Goal: Task Accomplishment & Management: Use online tool/utility

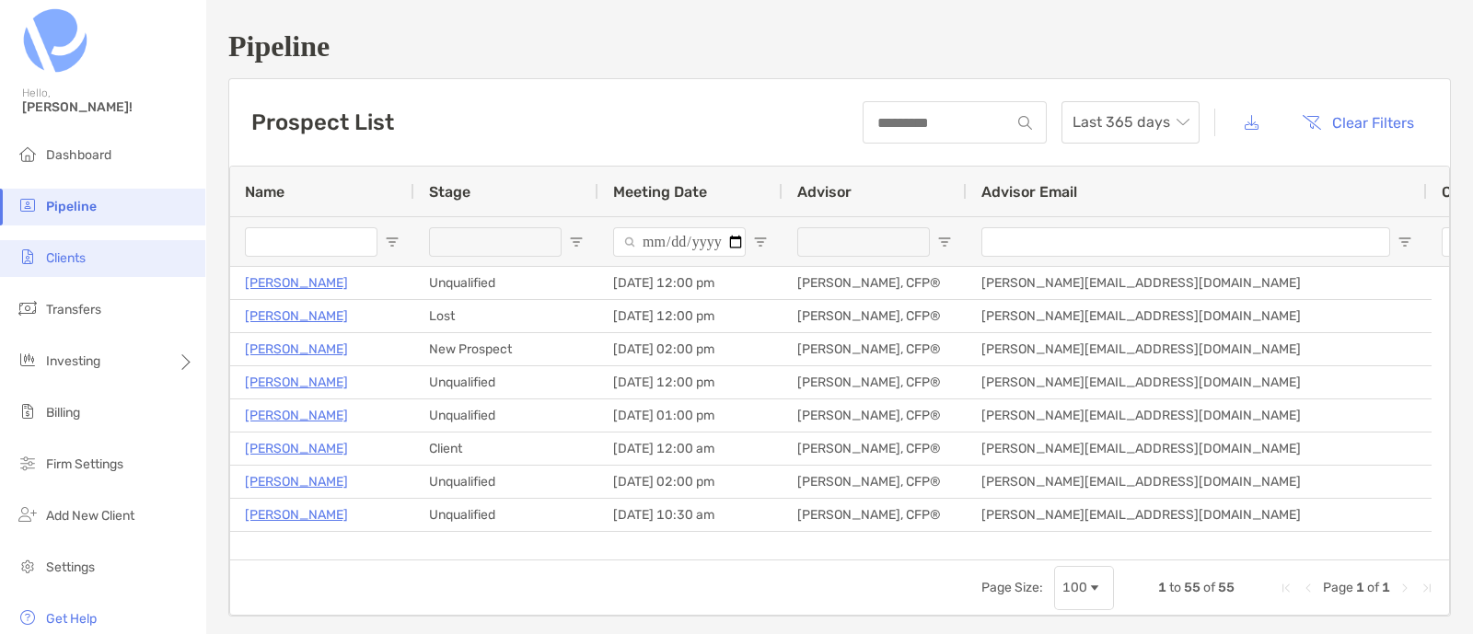
click at [98, 259] on li "Clients" at bounding box center [102, 258] width 205 height 37
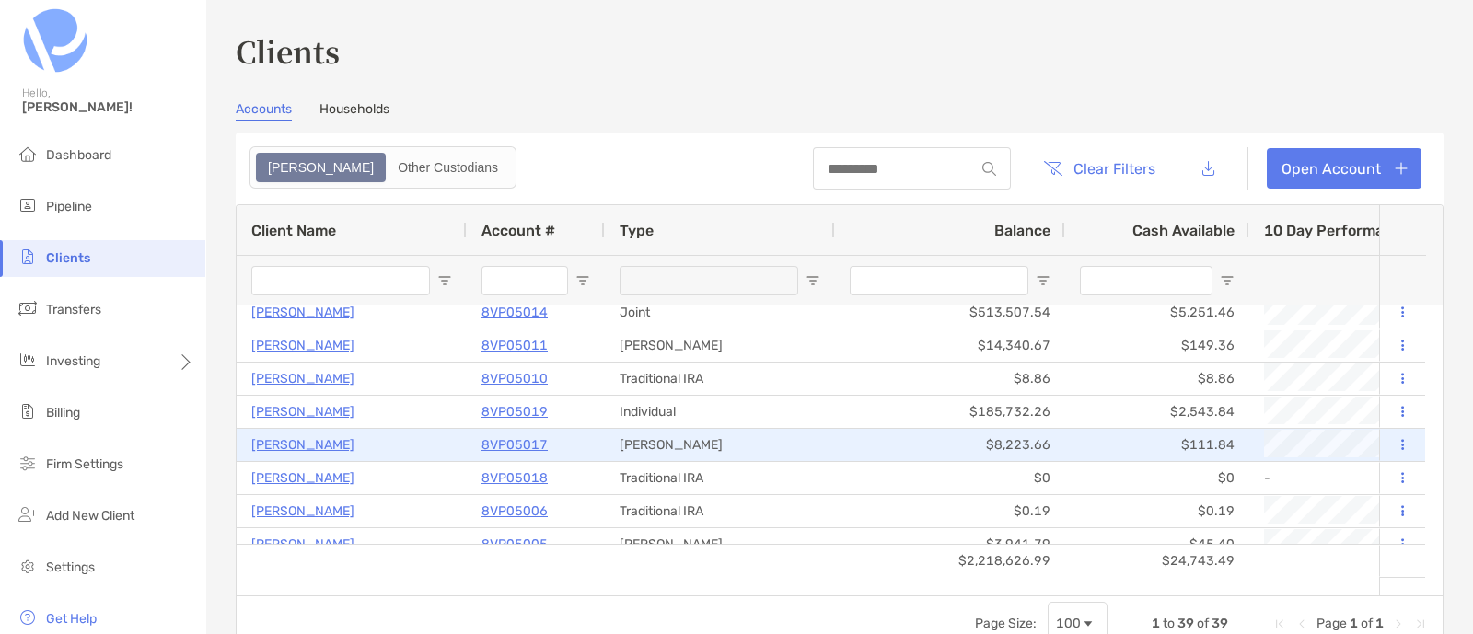
scroll to position [920, 0]
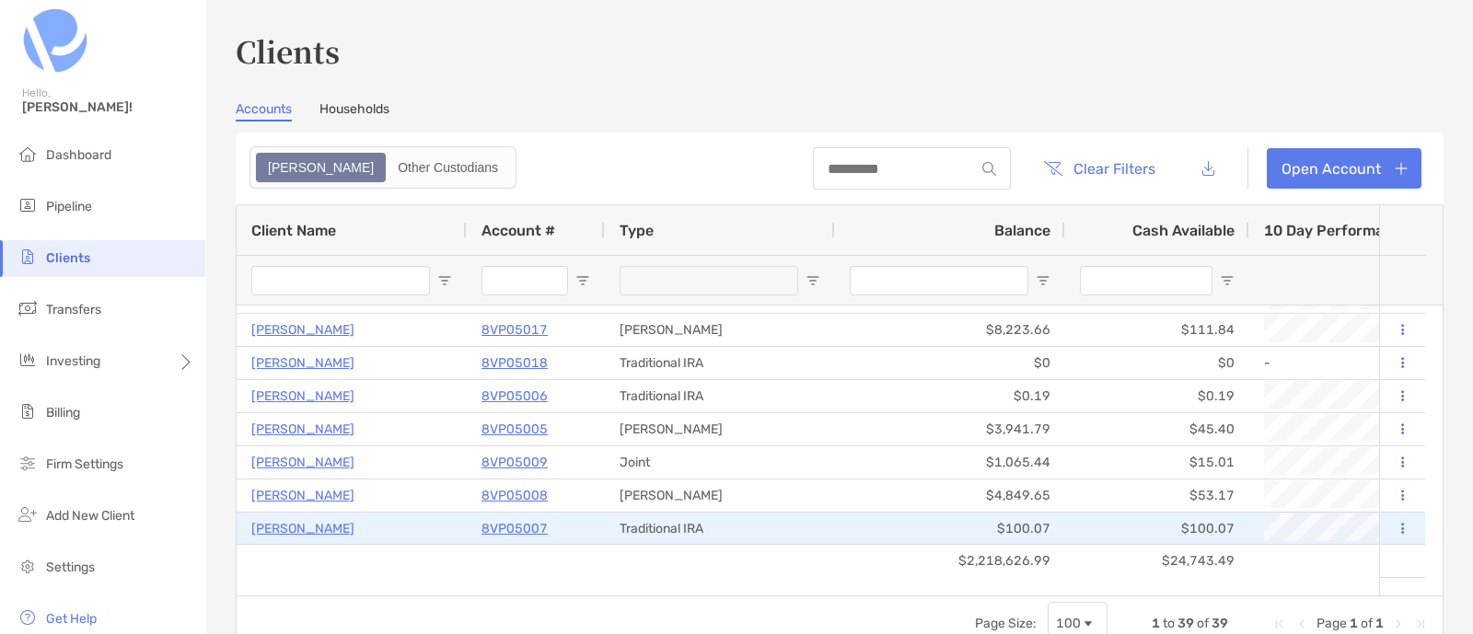
click at [304, 527] on p "[PERSON_NAME]" at bounding box center [302, 528] width 103 height 23
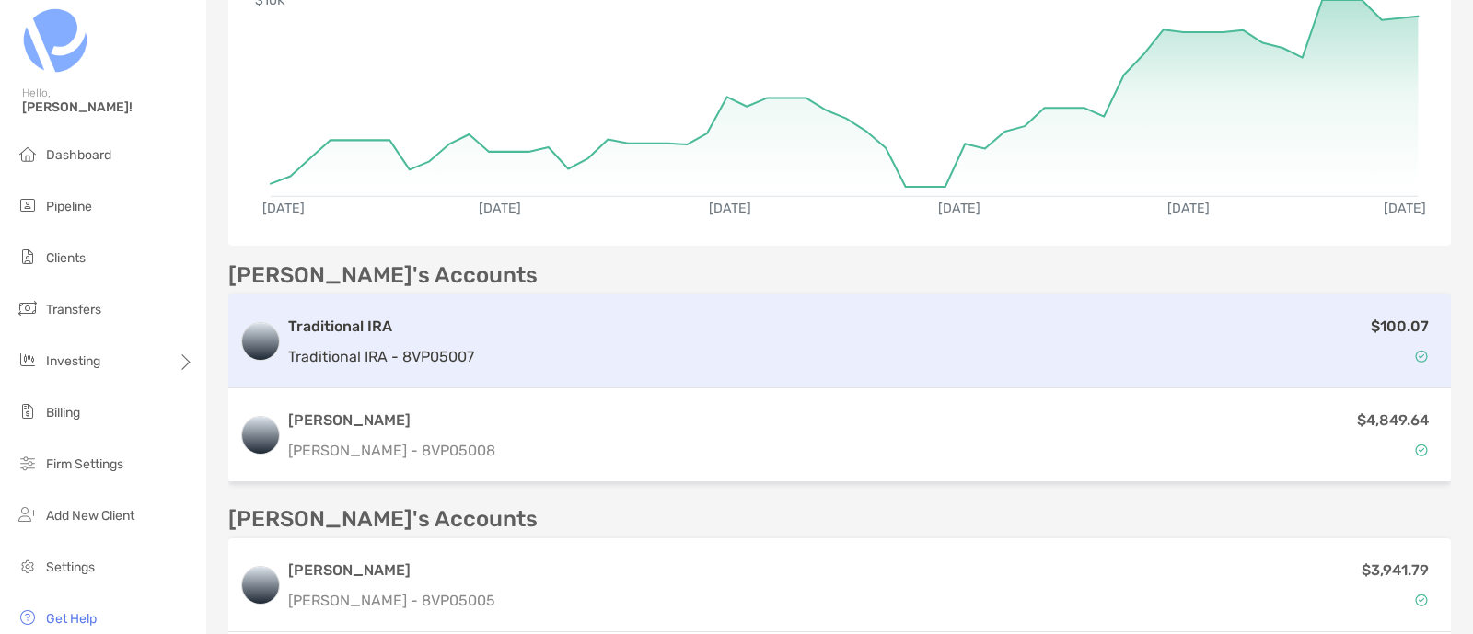
scroll to position [345, 0]
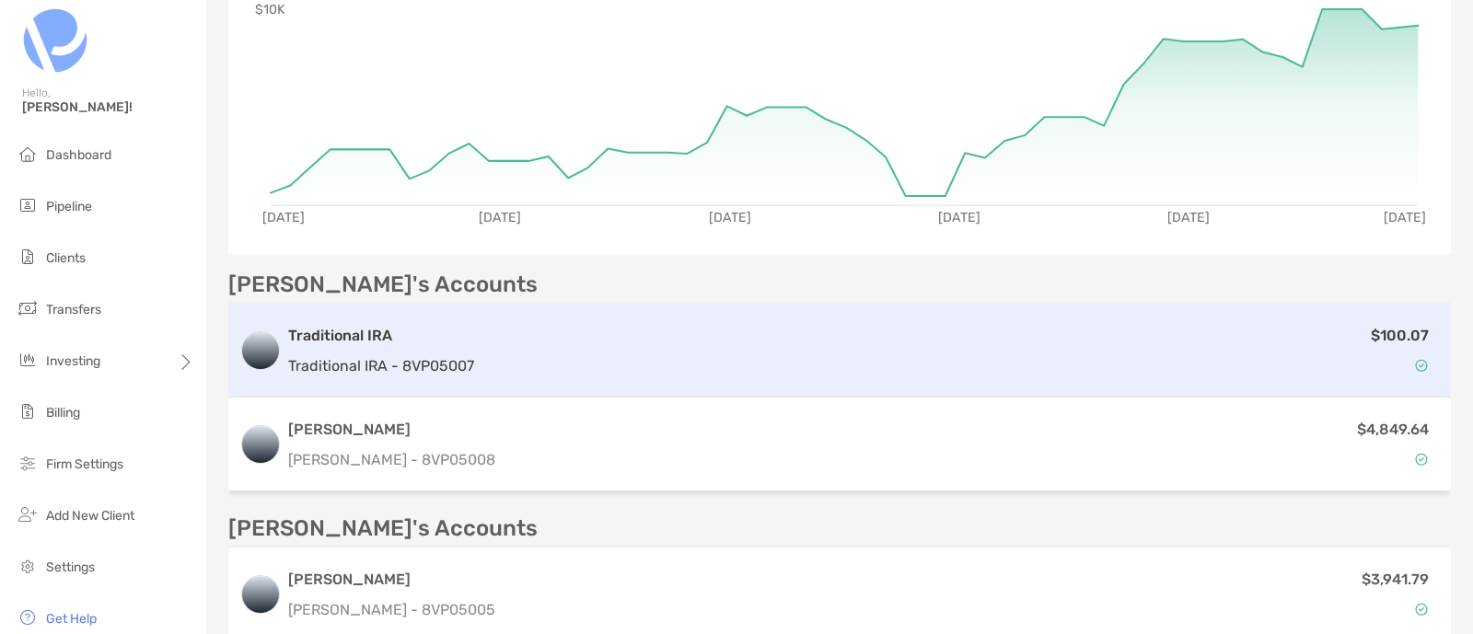
click at [525, 324] on div "$100.07" at bounding box center [961, 350] width 958 height 53
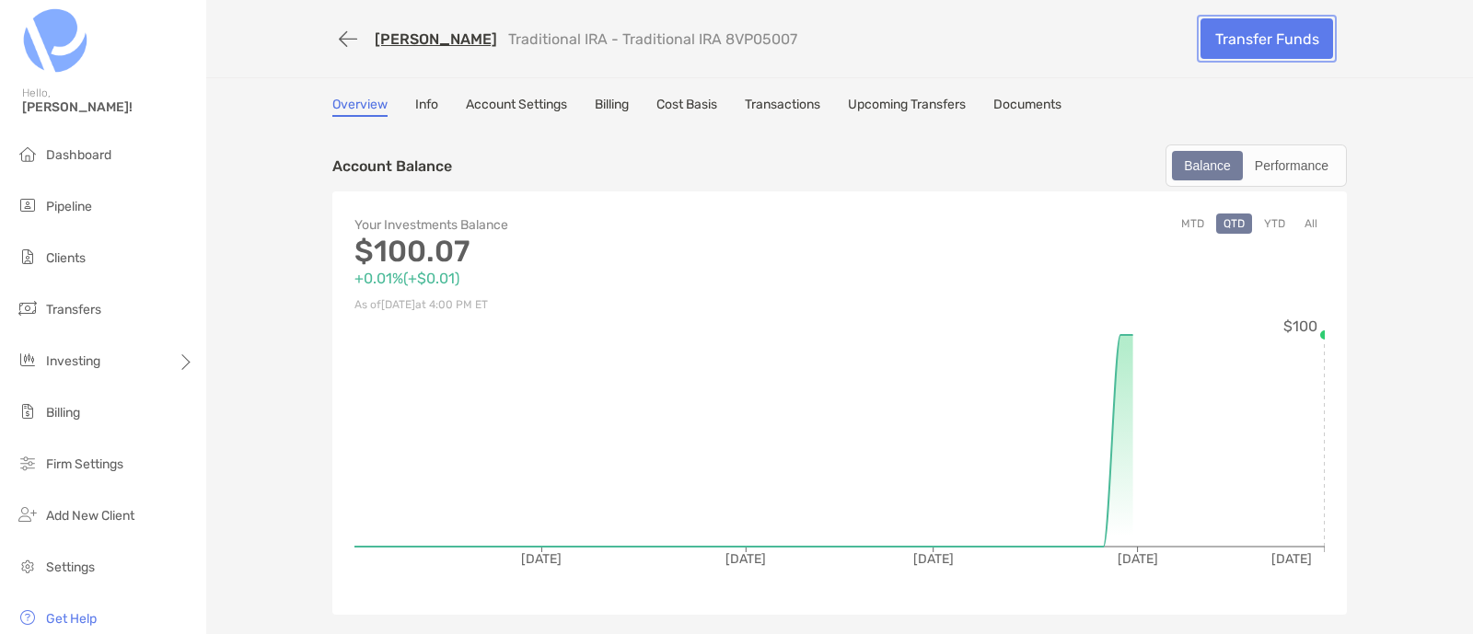
click at [1237, 28] on link "Transfer Funds" at bounding box center [1267, 38] width 133 height 41
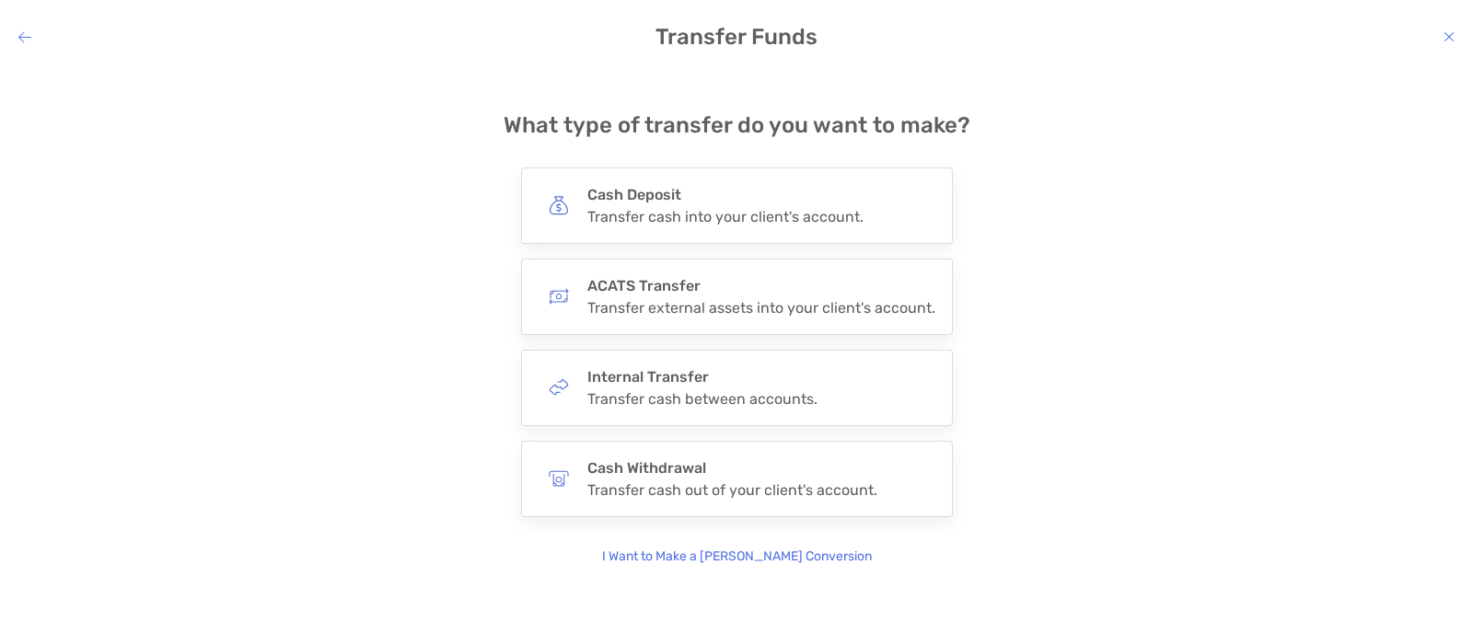
click at [801, 566] on div "**********" at bounding box center [736, 337] width 1473 height 539
click at [799, 559] on p "I Want to Make a [PERSON_NAME] Conversion" at bounding box center [737, 557] width 270 height 20
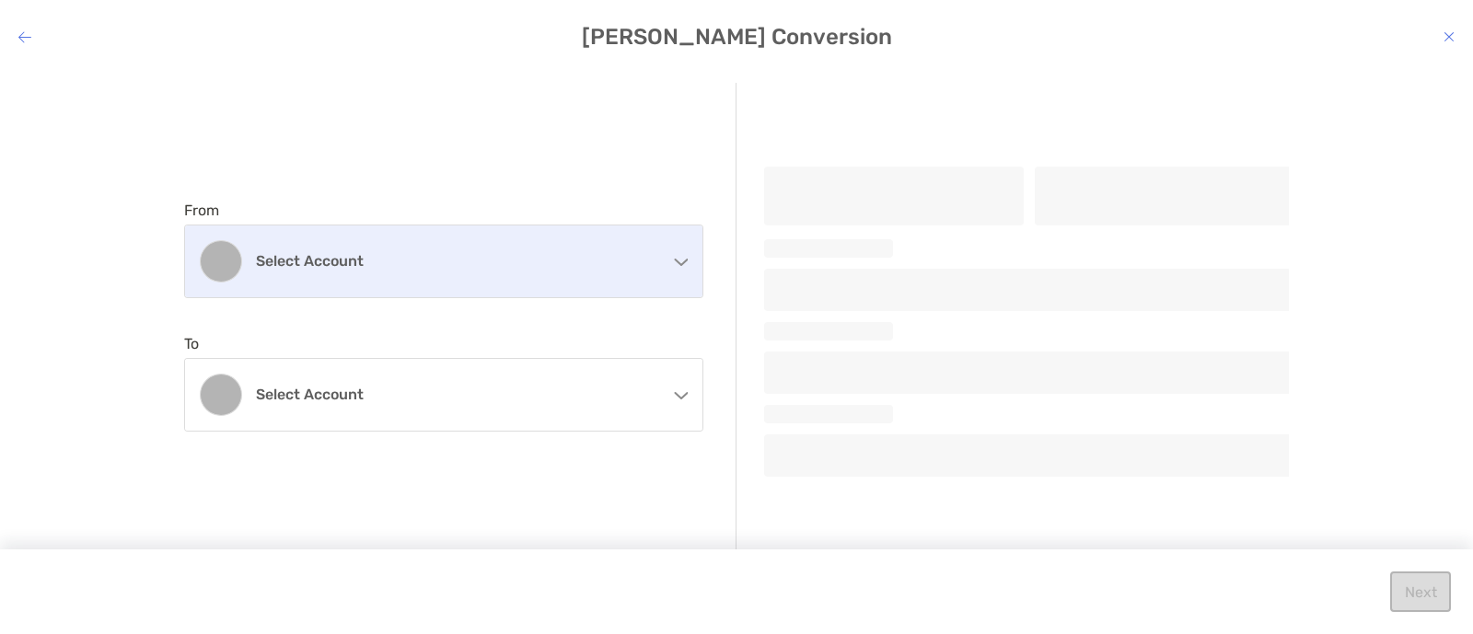
click at [583, 273] on div "Select account" at bounding box center [443, 262] width 517 height 72
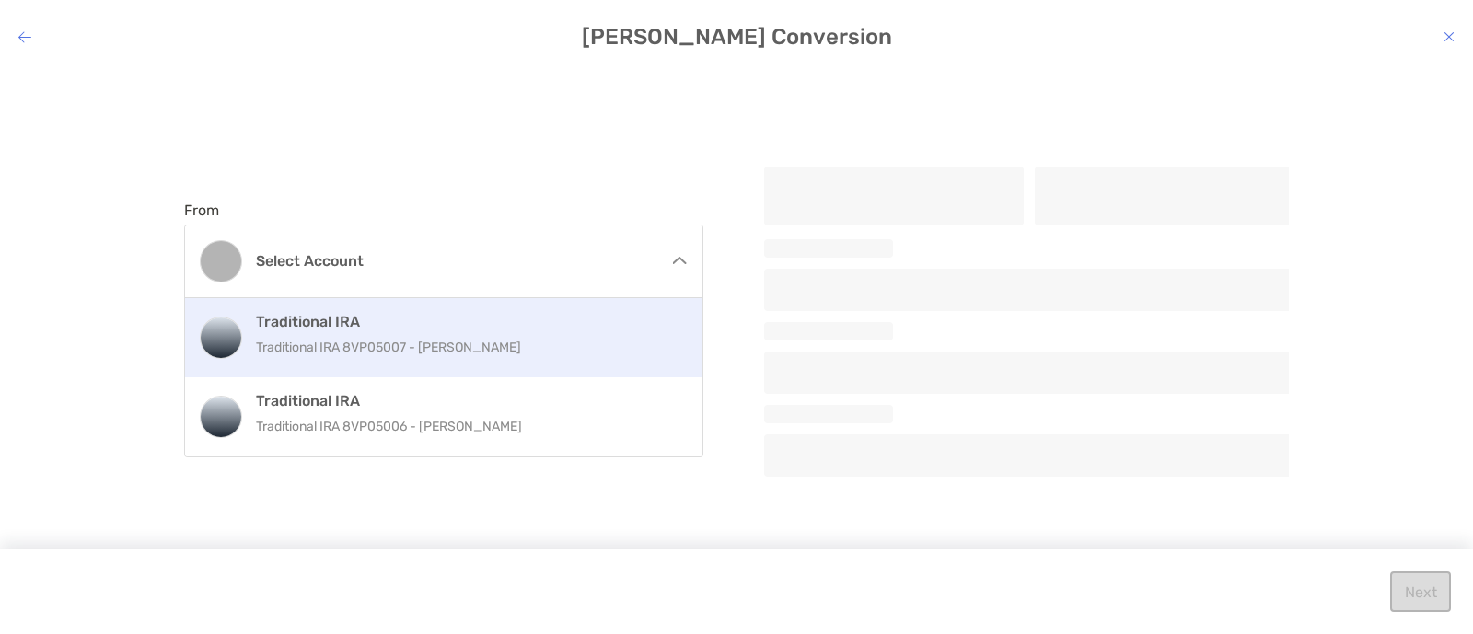
click at [552, 333] on div "Traditional IRA Traditional IRA 8VP05007 - [PERSON_NAME]" at bounding box center [463, 338] width 415 height 50
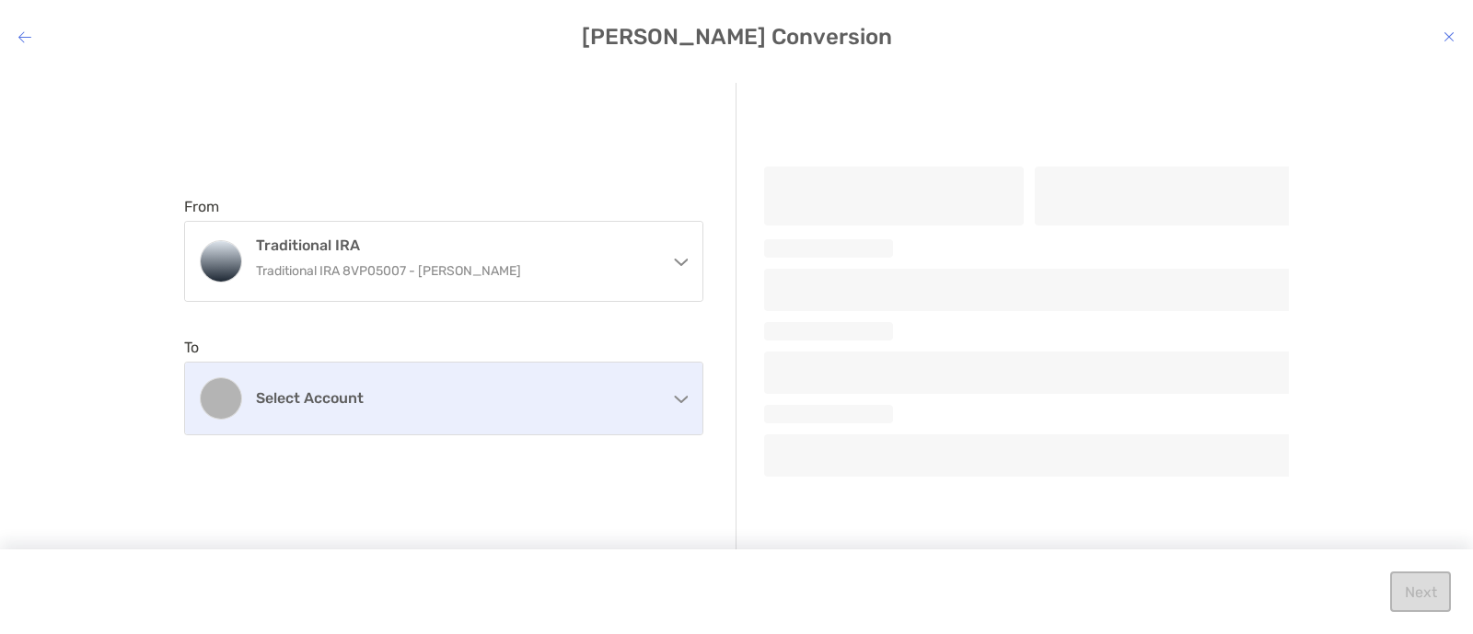
click at [534, 401] on h4 "Select account" at bounding box center [455, 397] width 398 height 17
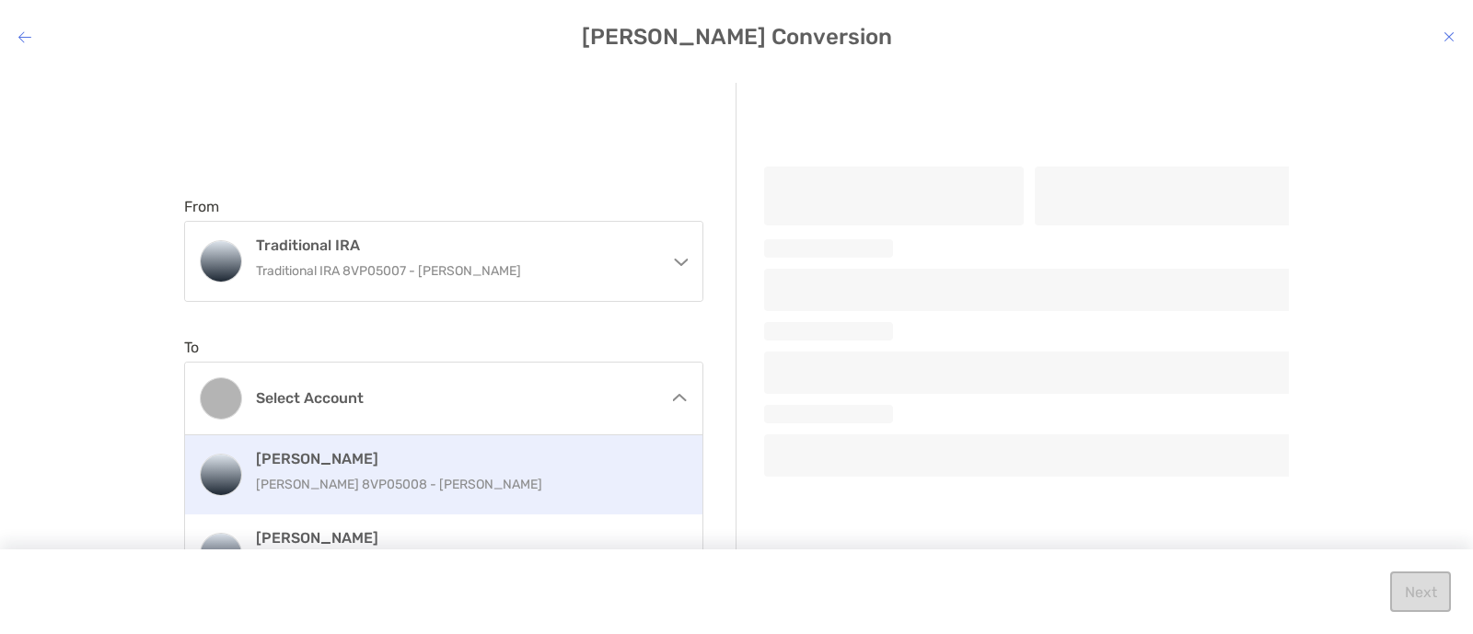
click at [528, 471] on div "[PERSON_NAME] [PERSON_NAME] 8VP05008 - [PERSON_NAME]" at bounding box center [463, 475] width 415 height 50
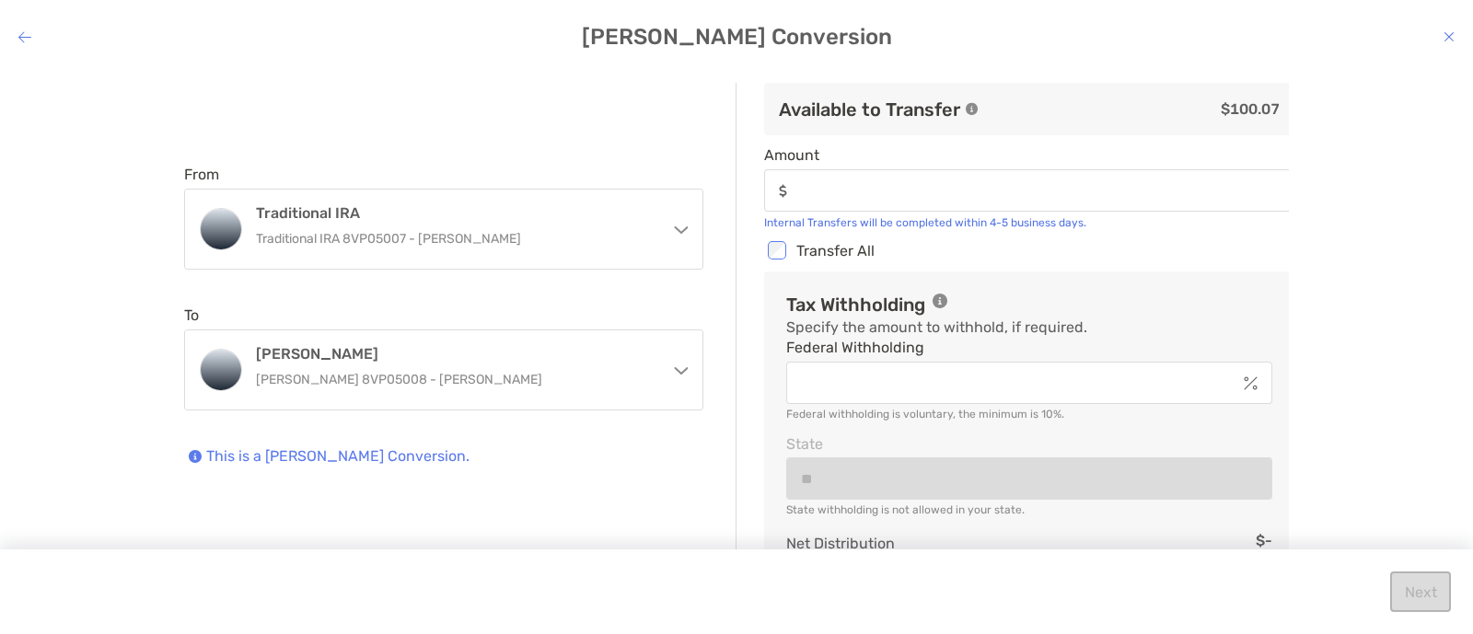
type input "******"
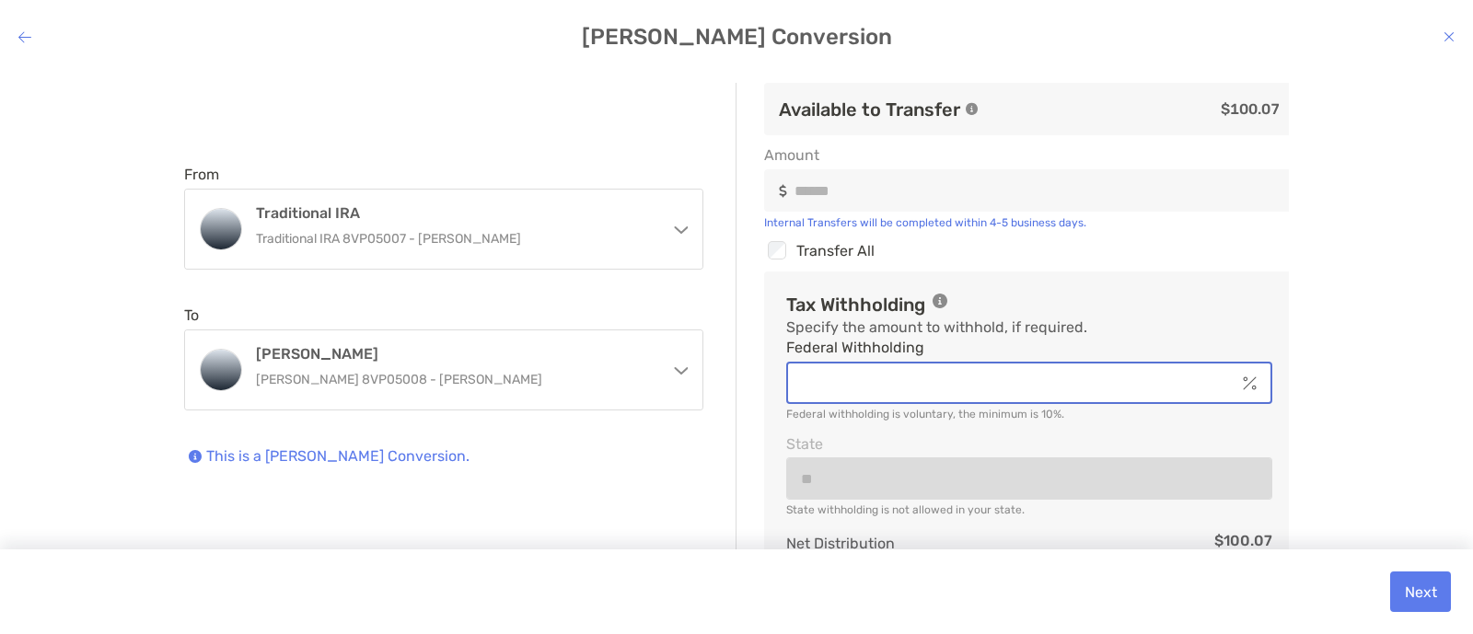
click at [1009, 376] on input "Federal Withholding" at bounding box center [1011, 384] width 447 height 16
type input "*"
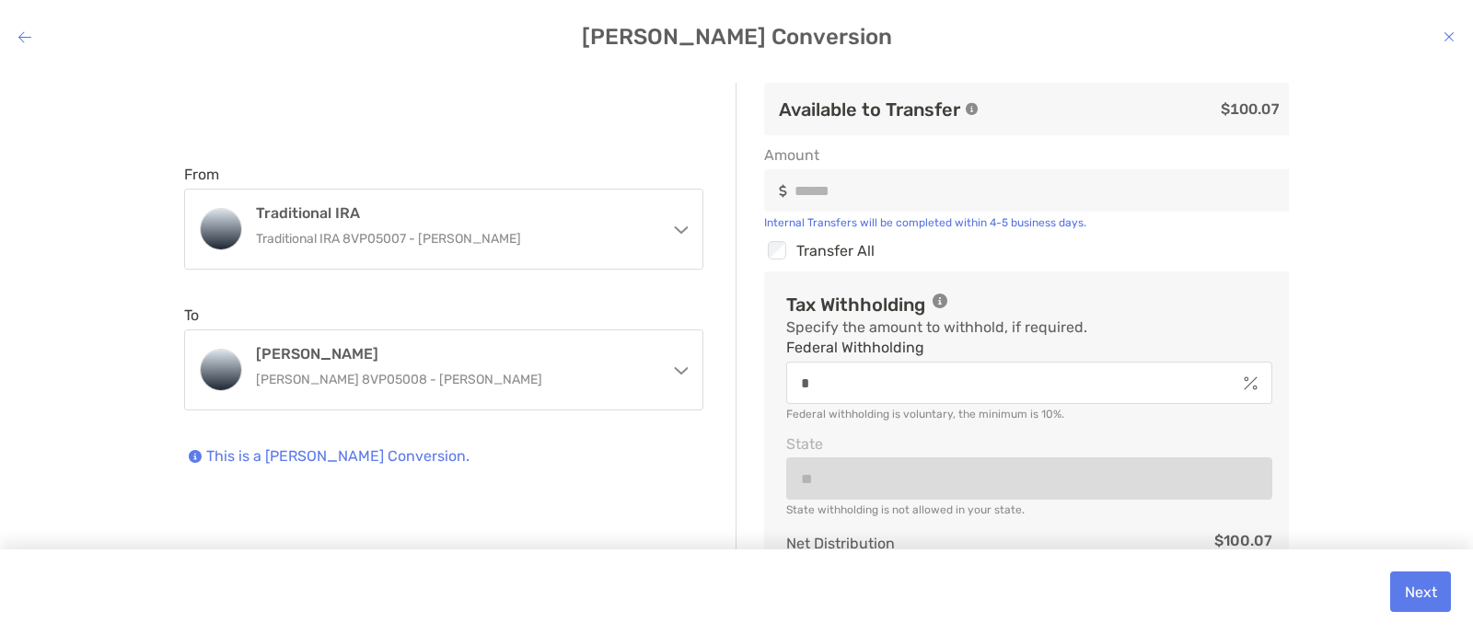
click at [1317, 297] on div "From Traditional IRA Traditional IRA 8VP05007 - [PERSON_NAME] Traditional IRA T…" at bounding box center [737, 337] width 1444 height 509
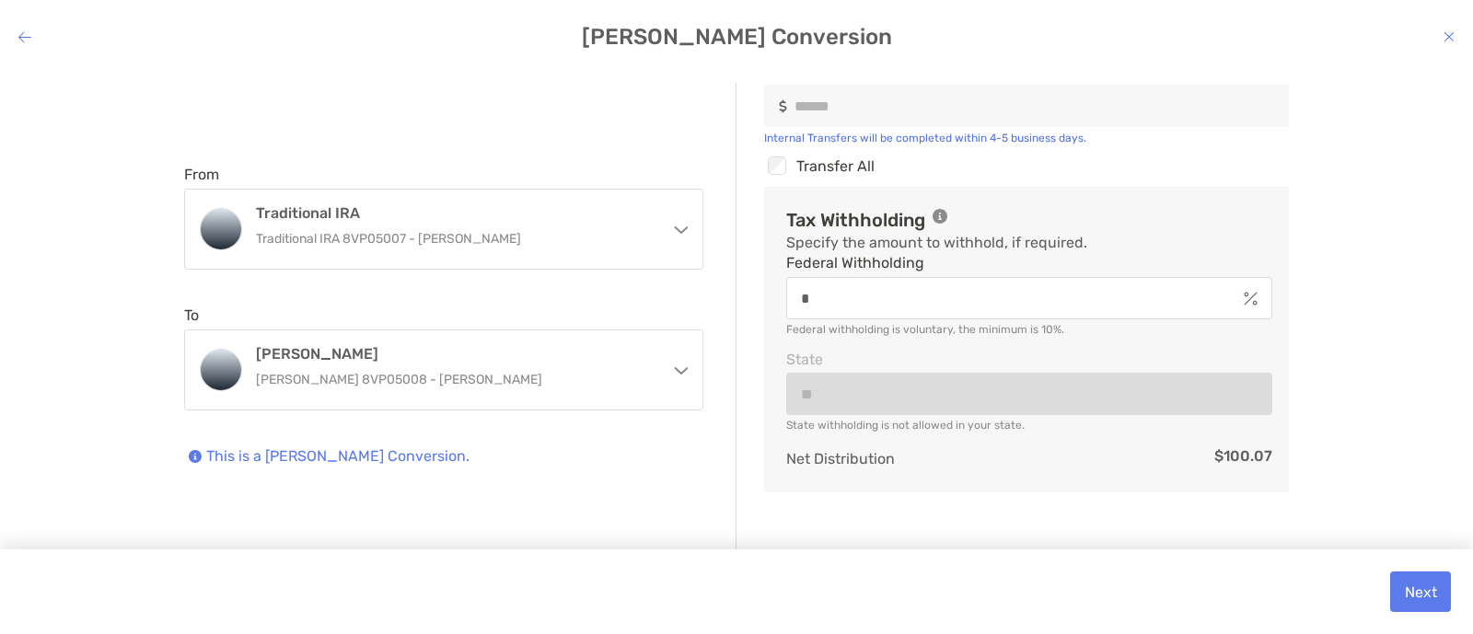
scroll to position [120, 0]
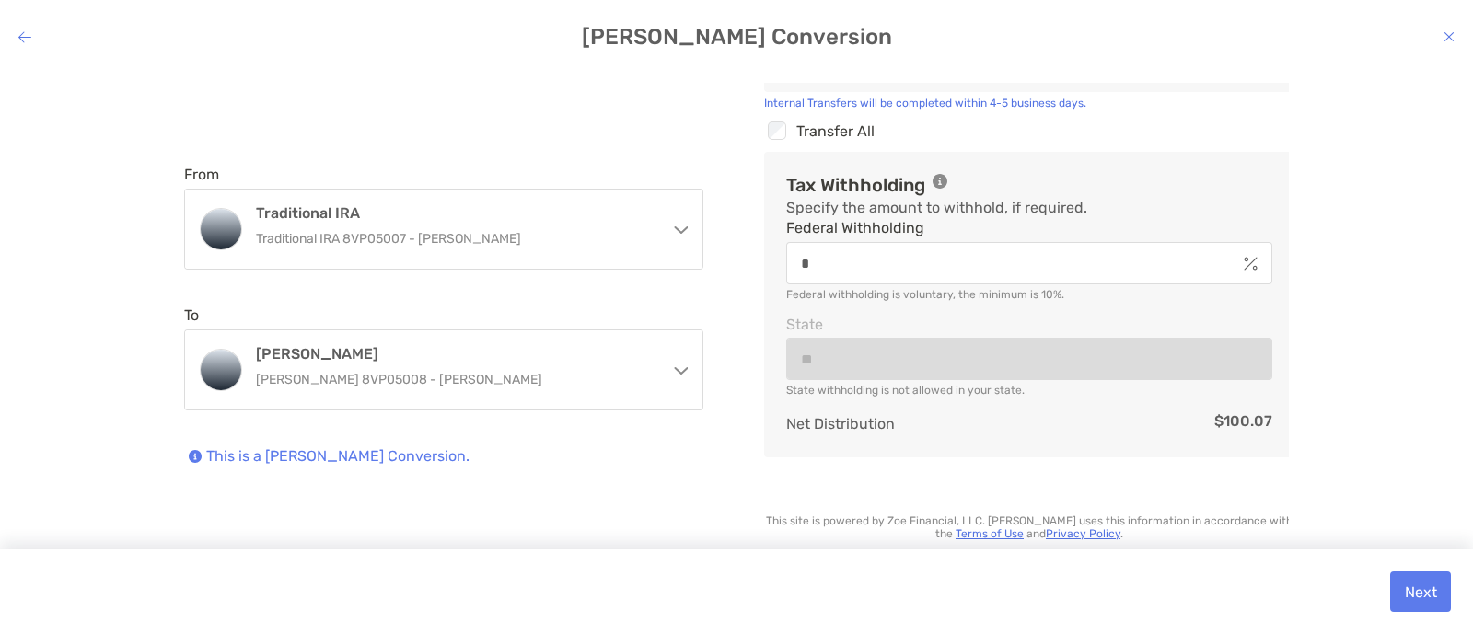
click at [1325, 364] on div "From Traditional IRA Traditional IRA 8VP05007 - [PERSON_NAME] Traditional IRA T…" at bounding box center [737, 337] width 1444 height 509
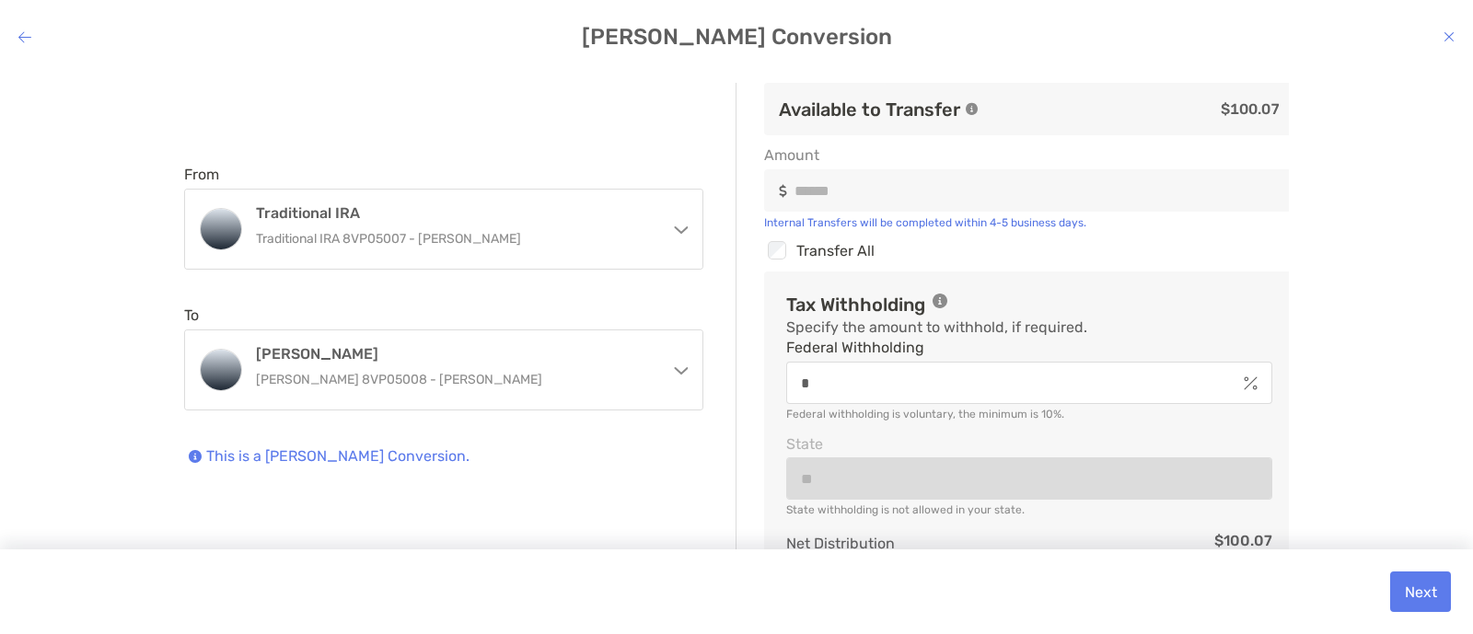
scroll to position [0, 0]
click at [1417, 593] on button "Next" at bounding box center [1420, 592] width 61 height 41
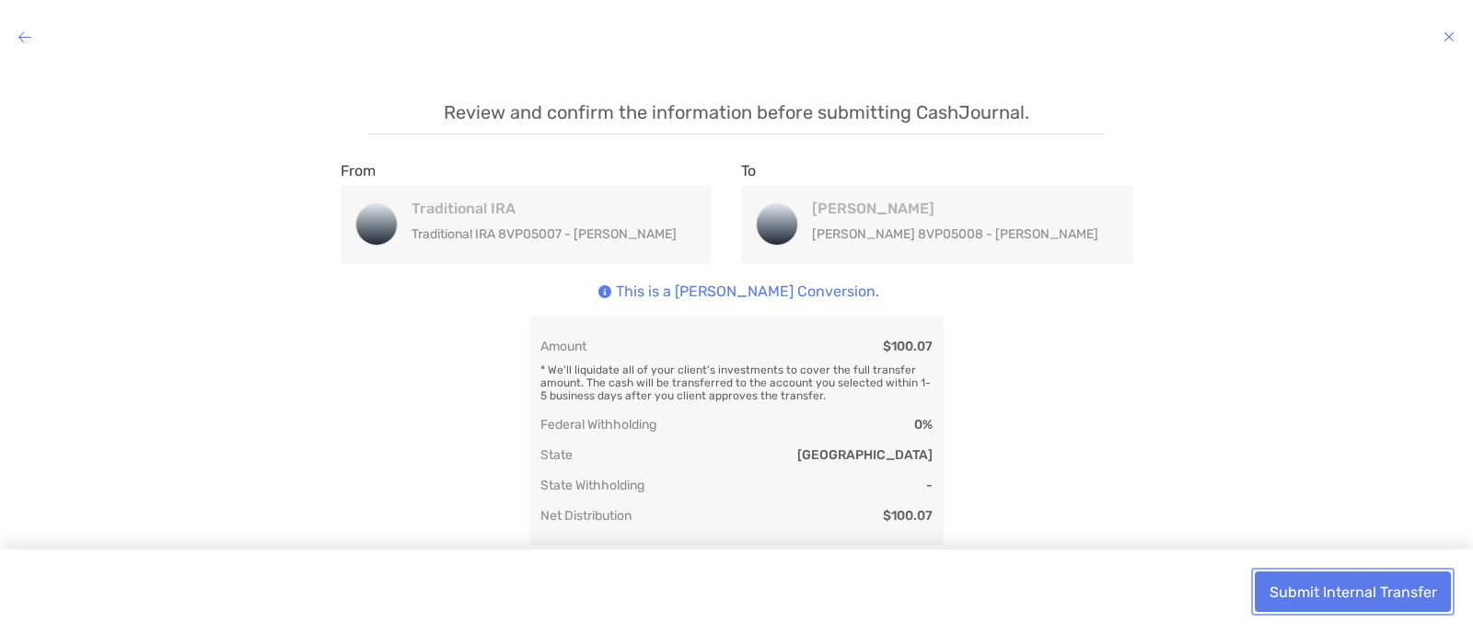
click at [1395, 598] on button "Submit Internal Transfer" at bounding box center [1353, 592] width 196 height 41
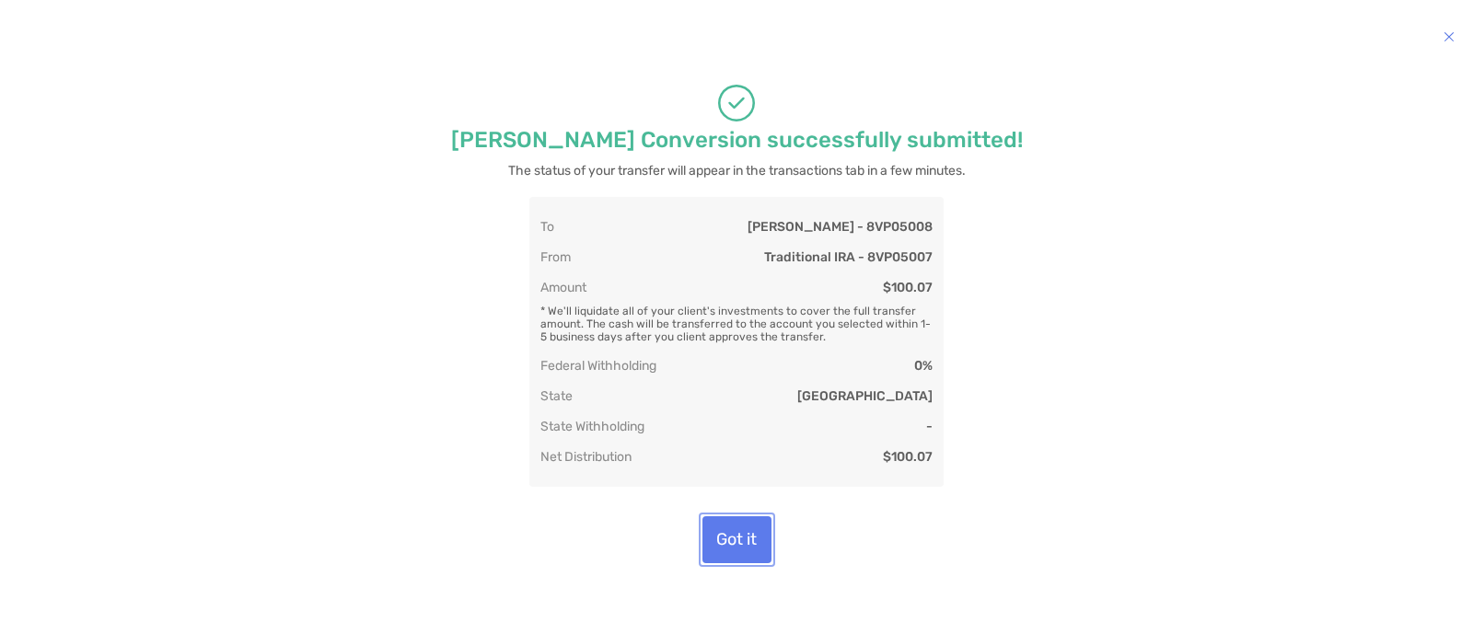
click at [740, 537] on button "Got it" at bounding box center [737, 540] width 69 height 47
